Goal: Task Accomplishment & Management: Manage account settings

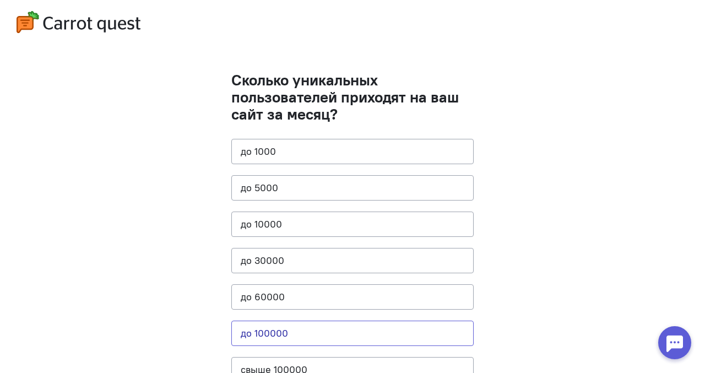
click at [303, 330] on button "до 100000" at bounding box center [352, 332] width 242 height 25
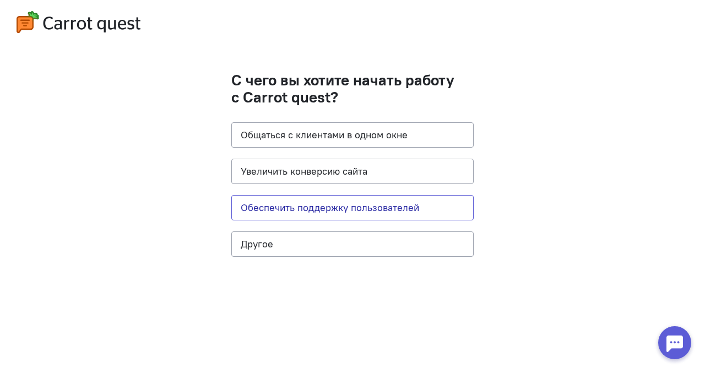
click at [381, 206] on button "Обеспечить поддержку пользователей" at bounding box center [352, 207] width 242 height 25
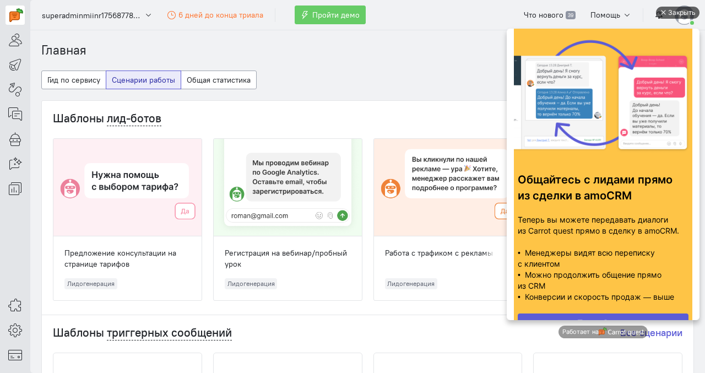
click at [598, 13] on div "Закрыть" at bounding box center [682, 13] width 28 height 12
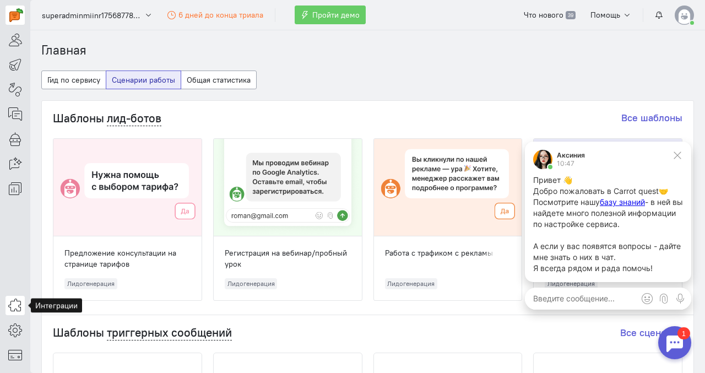
click at [12, 310] on icon at bounding box center [15, 304] width 14 height 13
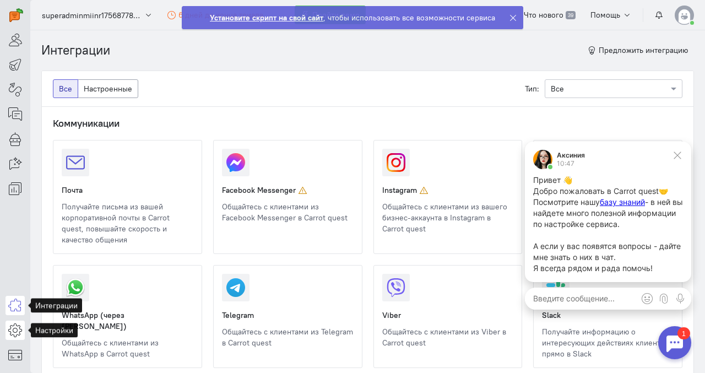
click at [18, 325] on icon at bounding box center [15, 329] width 14 height 13
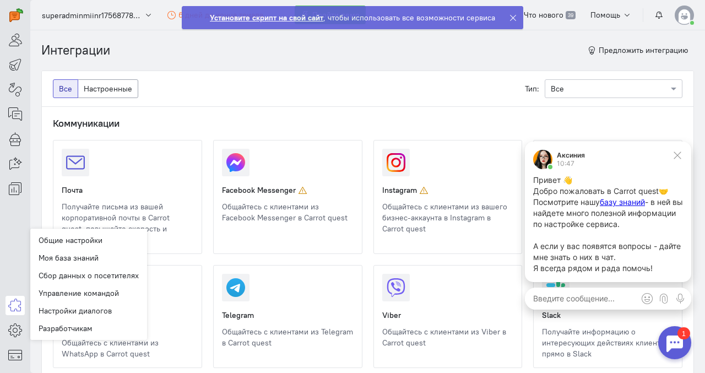
click at [512, 20] on icon at bounding box center [513, 18] width 8 height 8
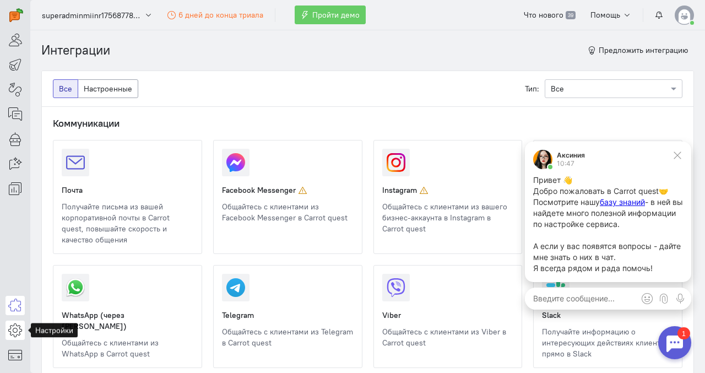
click at [9, 330] on icon at bounding box center [15, 329] width 14 height 13
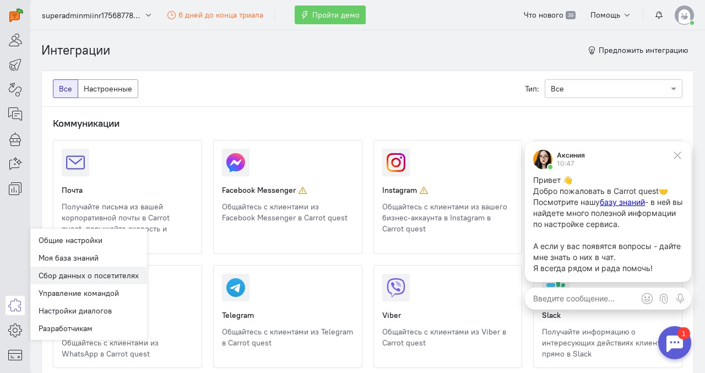
click at [77, 271] on link "Сбор данных о посетителях" at bounding box center [88, 275] width 117 height 18
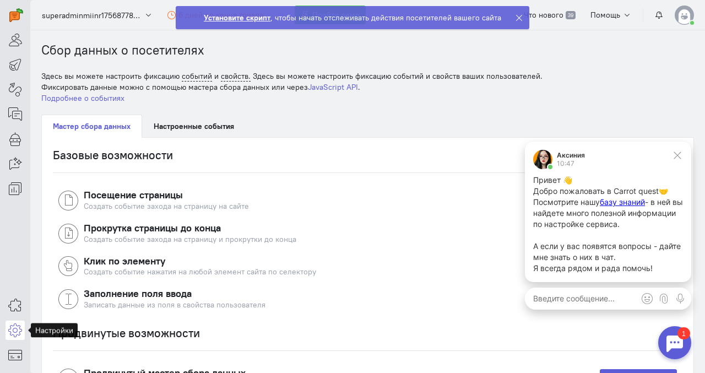
click at [18, 330] on link at bounding box center [15, 329] width 19 height 19
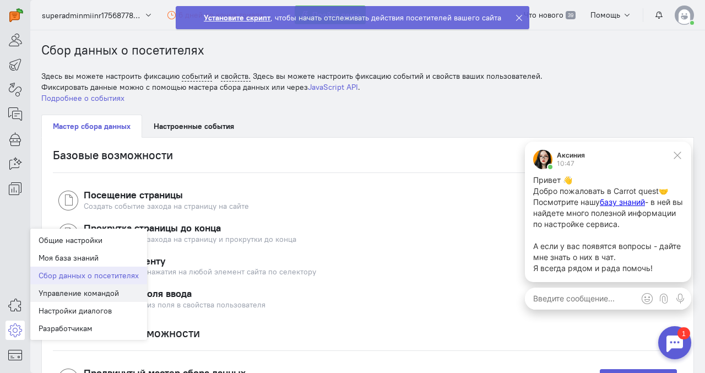
click at [105, 297] on link "Управление командой" at bounding box center [88, 293] width 117 height 18
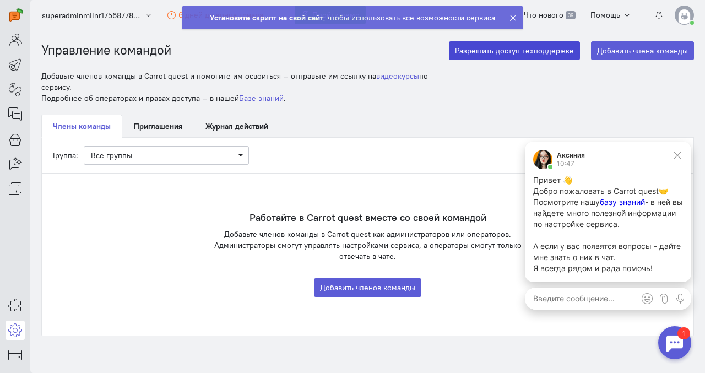
click at [500, 55] on button "Разрешить доступ техподдержке" at bounding box center [514, 50] width 131 height 19
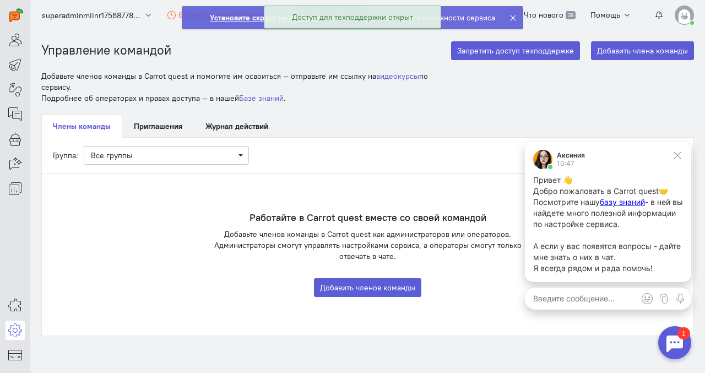
drag, startPoint x: 371, startPoint y: 108, endPoint x: 199, endPoint y: 103, distance: 172.4
click at [371, 108] on cq-team-members-table-wrapper "Управление командой Добавьте членов команды в Carrot quest и помогите им освоит…" at bounding box center [367, 183] width 652 height 306
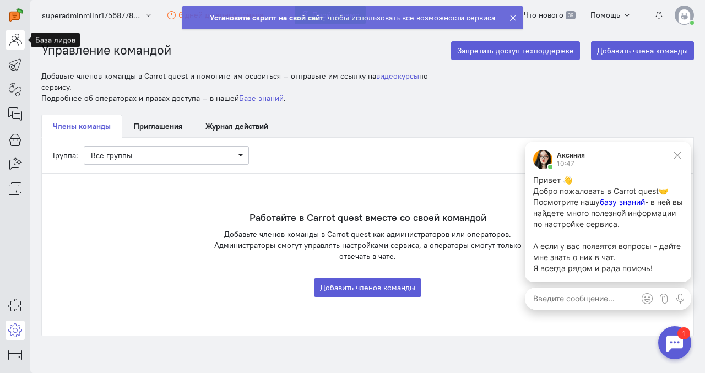
click at [18, 42] on icon at bounding box center [15, 39] width 14 height 13
